Goal: Navigation & Orientation: Find specific page/section

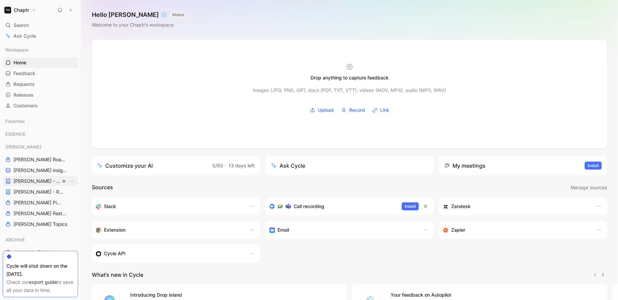
click at [38, 180] on span "[PERSON_NAME] - PLANNINGS" at bounding box center [36, 181] width 47 height 7
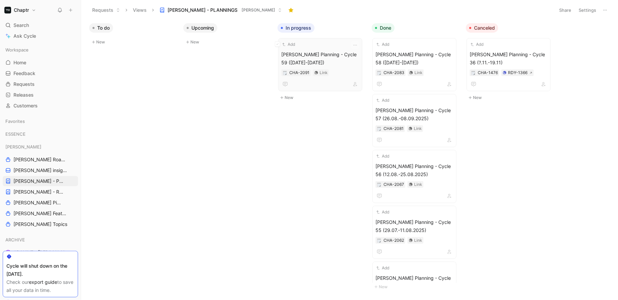
click at [330, 45] on div "Add" at bounding box center [315, 44] width 69 height 7
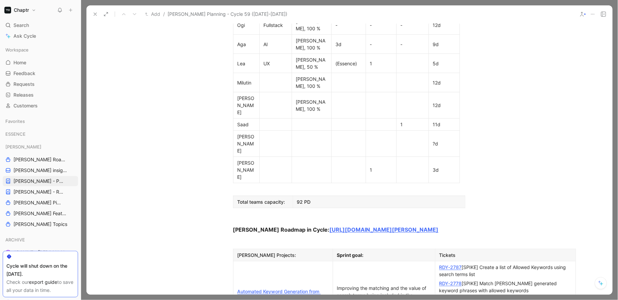
scroll to position [497, 0]
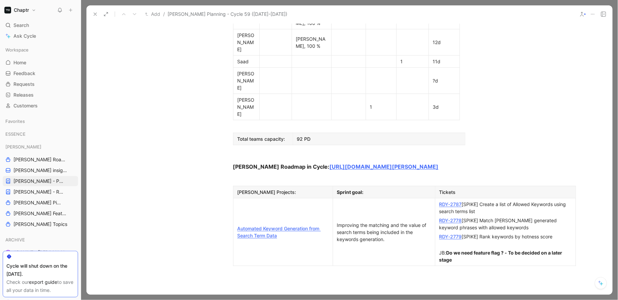
click at [452, 201] on link "RDY-2787" at bounding box center [450, 204] width 23 height 6
click at [450, 217] on link "RDY-2778" at bounding box center [450, 220] width 23 height 6
click at [452, 234] on link "RDY-2779" at bounding box center [450, 237] width 23 height 6
